Goal: Information Seeking & Learning: Learn about a topic

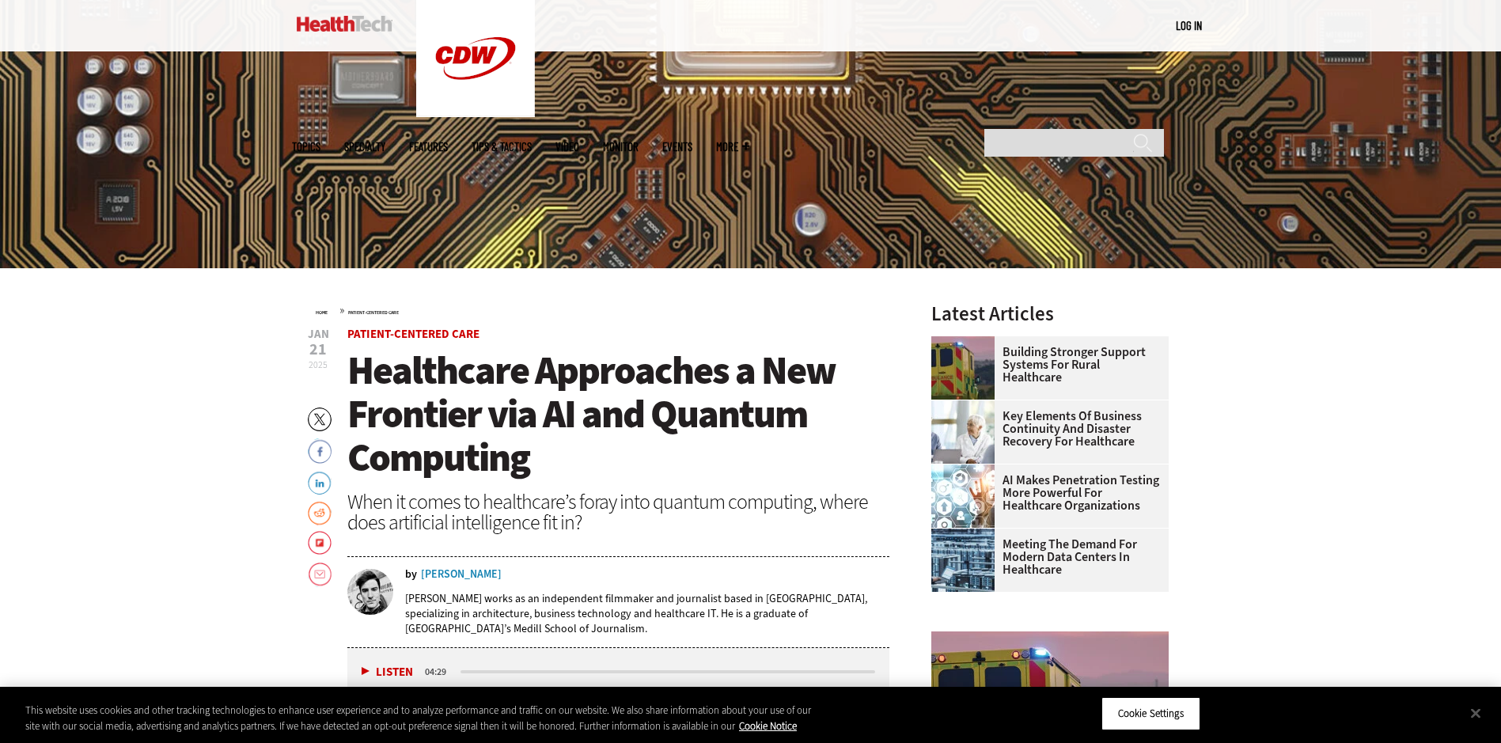
click at [456, 574] on div "Nathan Eddy" at bounding box center [461, 574] width 81 height 11
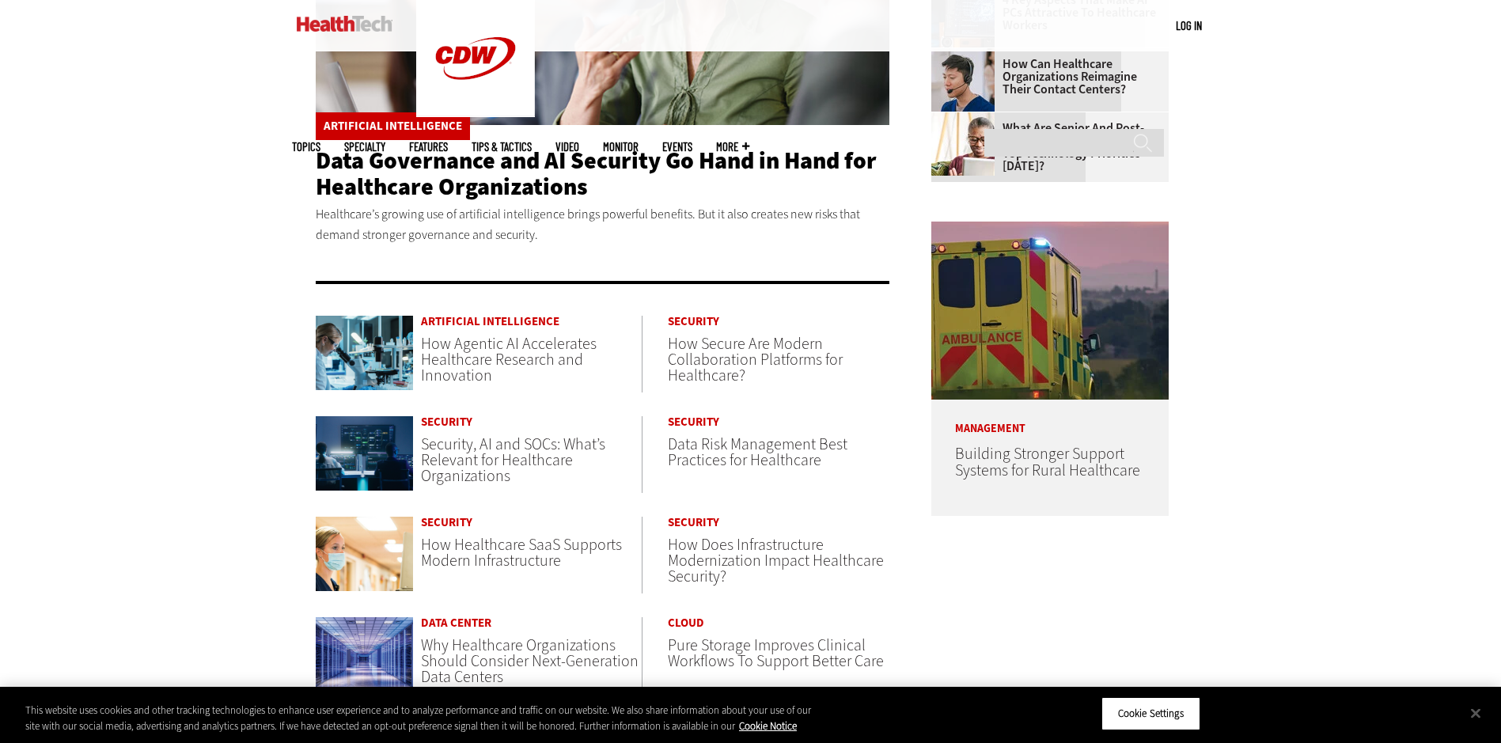
scroll to position [396, 0]
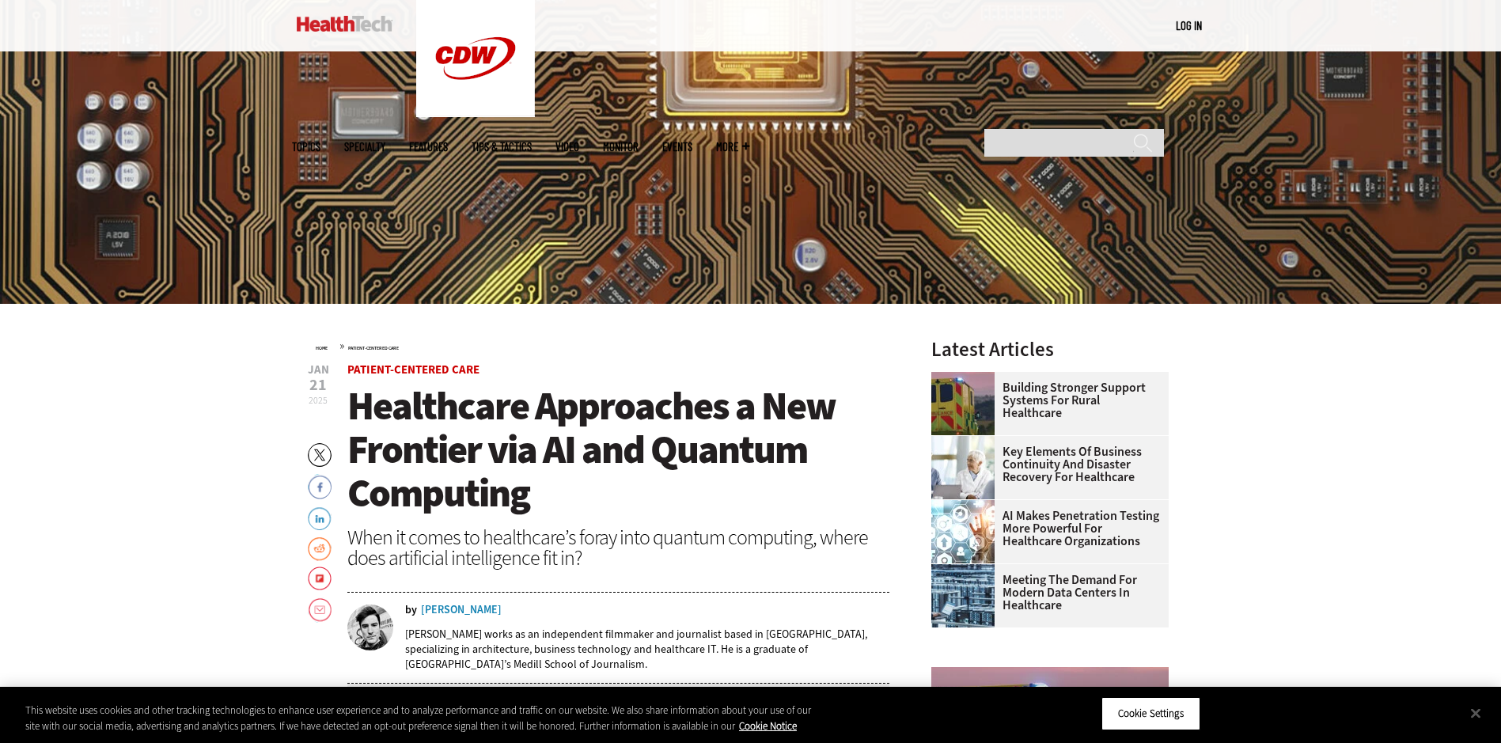
scroll to position [396, 0]
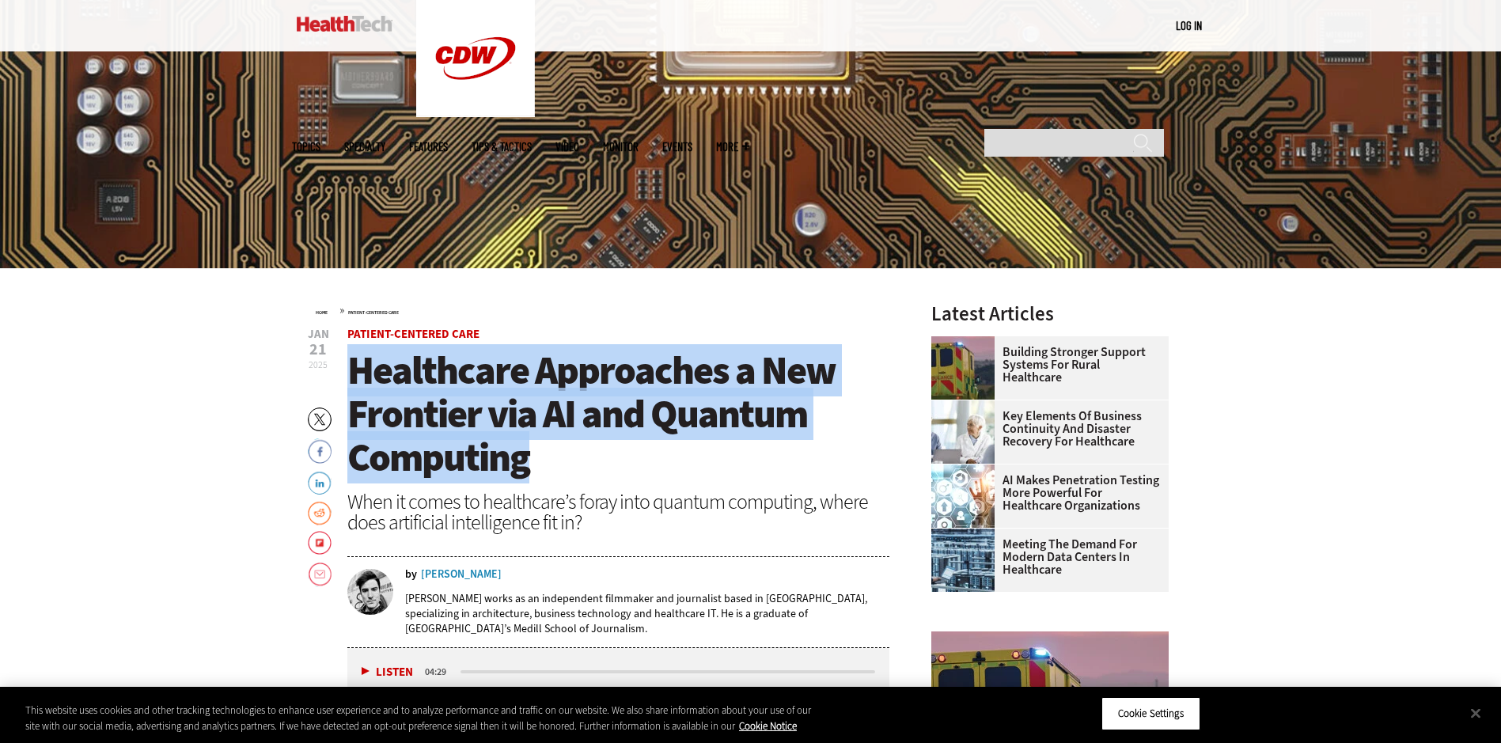
drag, startPoint x: 545, startPoint y: 460, endPoint x: 339, endPoint y: 379, distance: 222.0
copy span "Healthcare Approaches a New Frontier via AI and Quantum Computing"
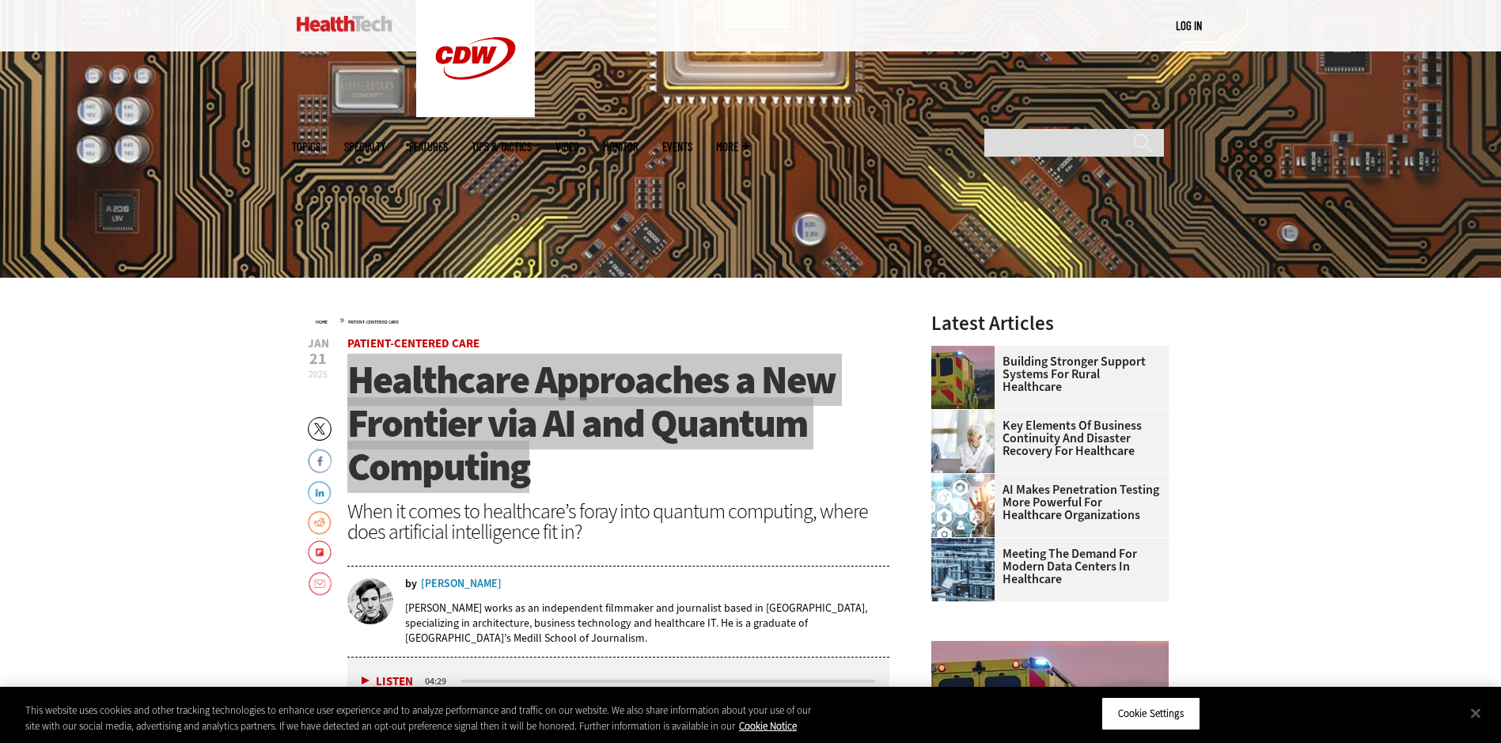
scroll to position [237, 0]
